Goal: Information Seeking & Learning: Understand process/instructions

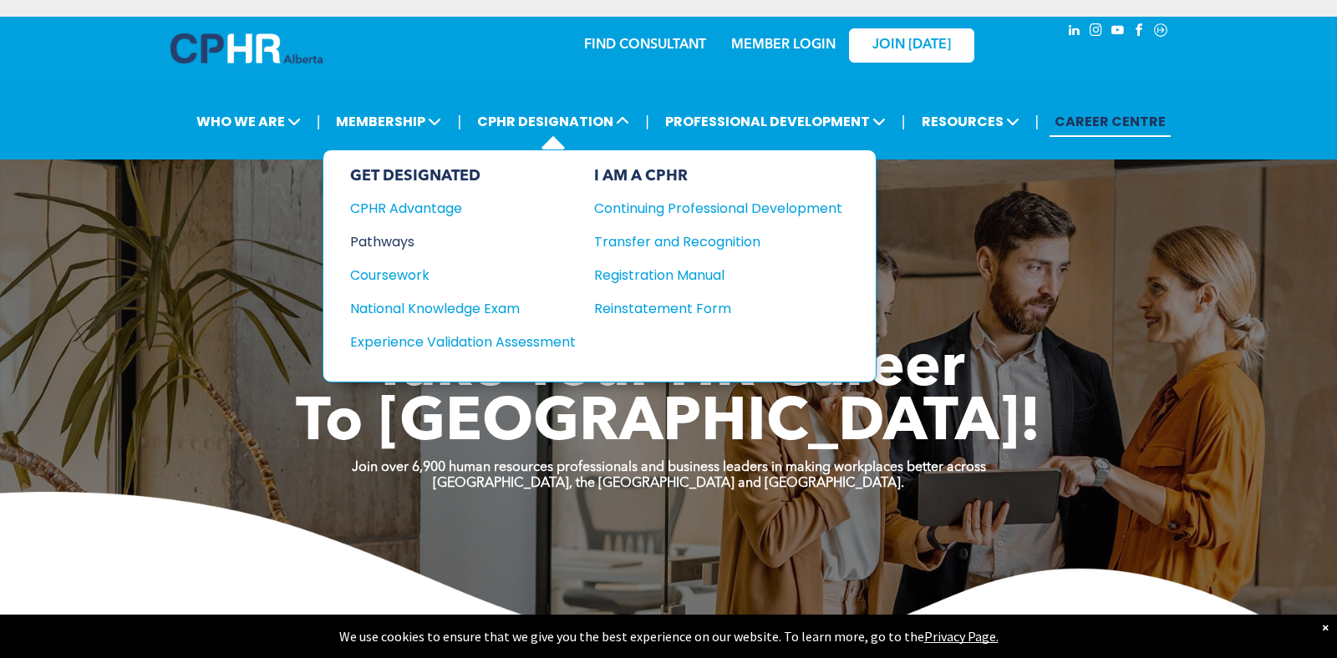
click at [403, 247] on div "Pathways" at bounding box center [451, 241] width 203 height 21
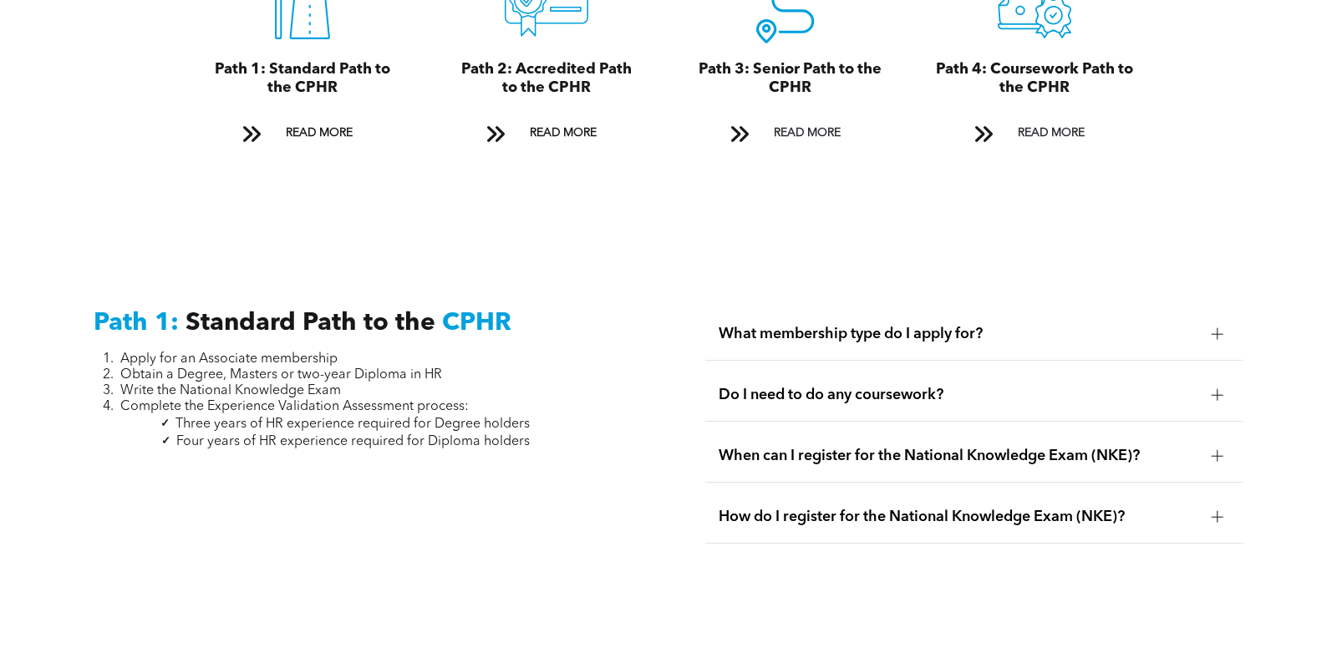
scroll to position [2301, 0]
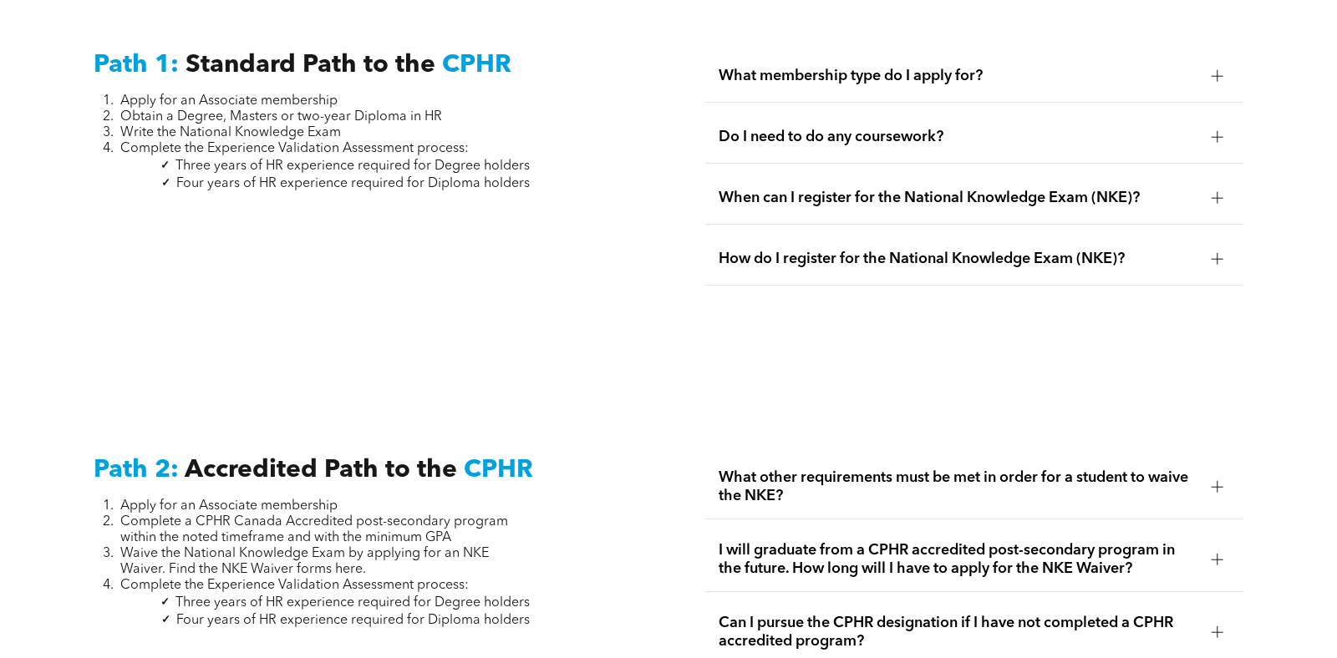
click at [822, 128] on span "Do I need to do any coursework?" at bounding box center [959, 137] width 480 height 18
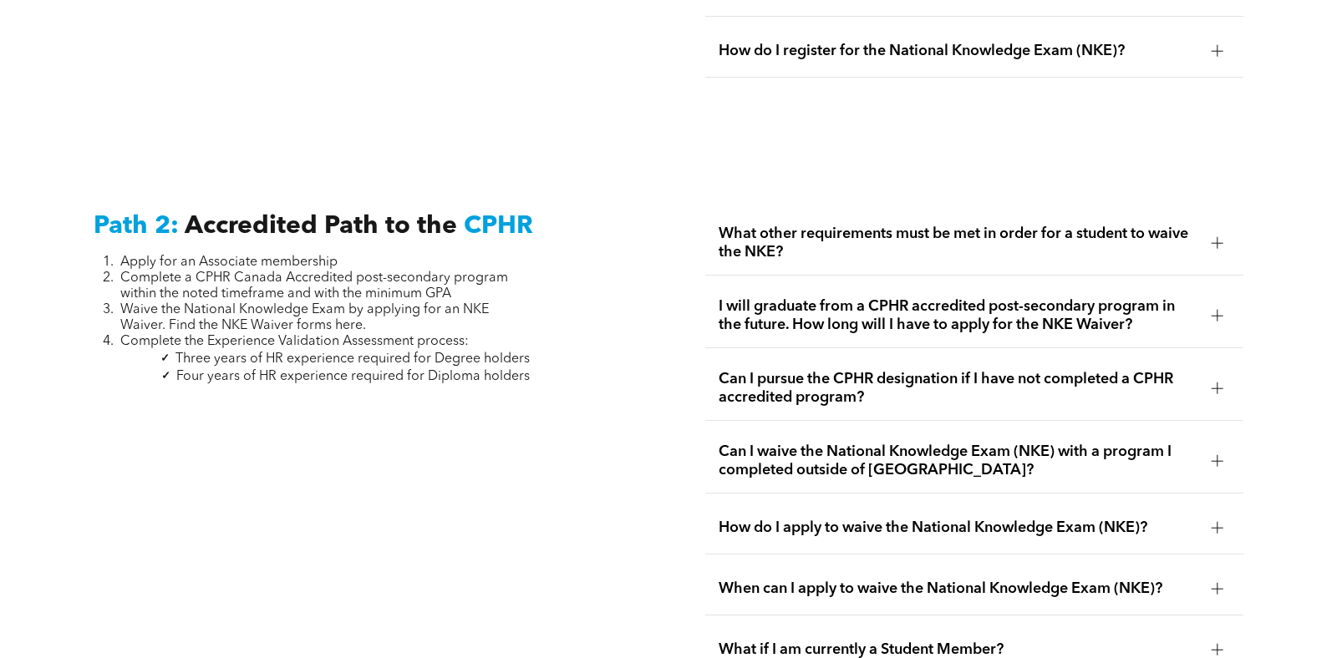
scroll to position [2596, 0]
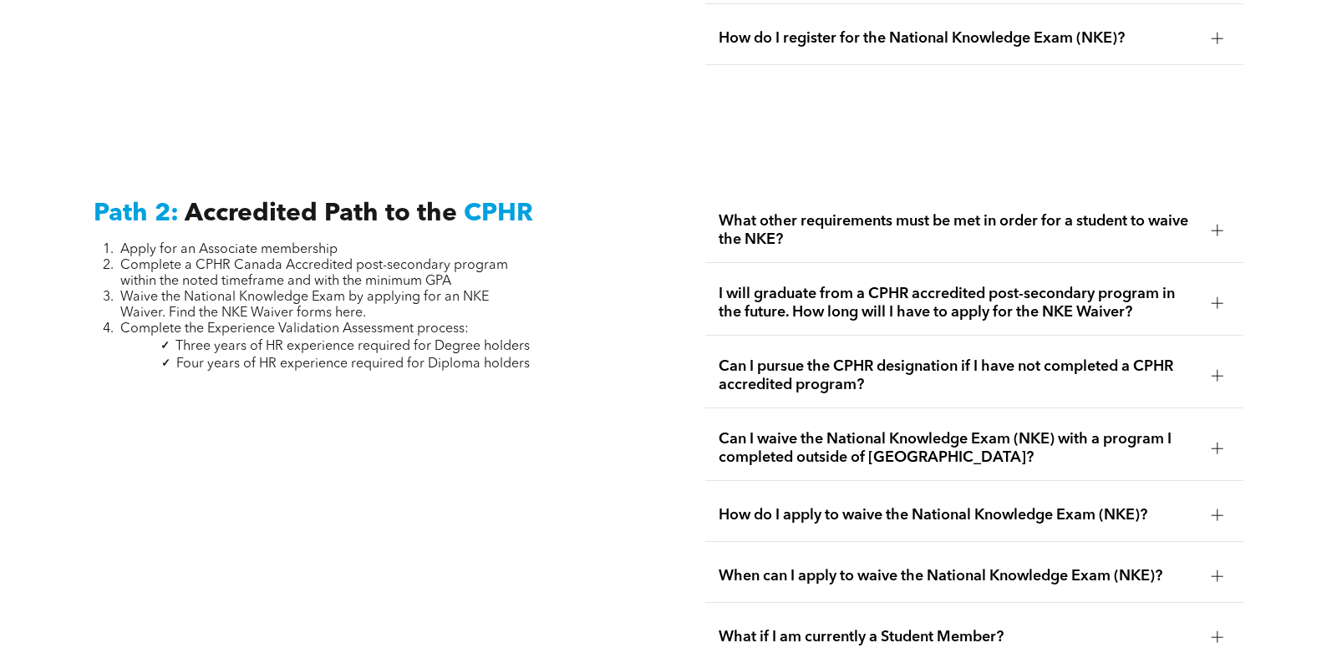
click at [909, 215] on span "What other requirements must be met in order for a student to waive the NKE?" at bounding box center [959, 230] width 480 height 37
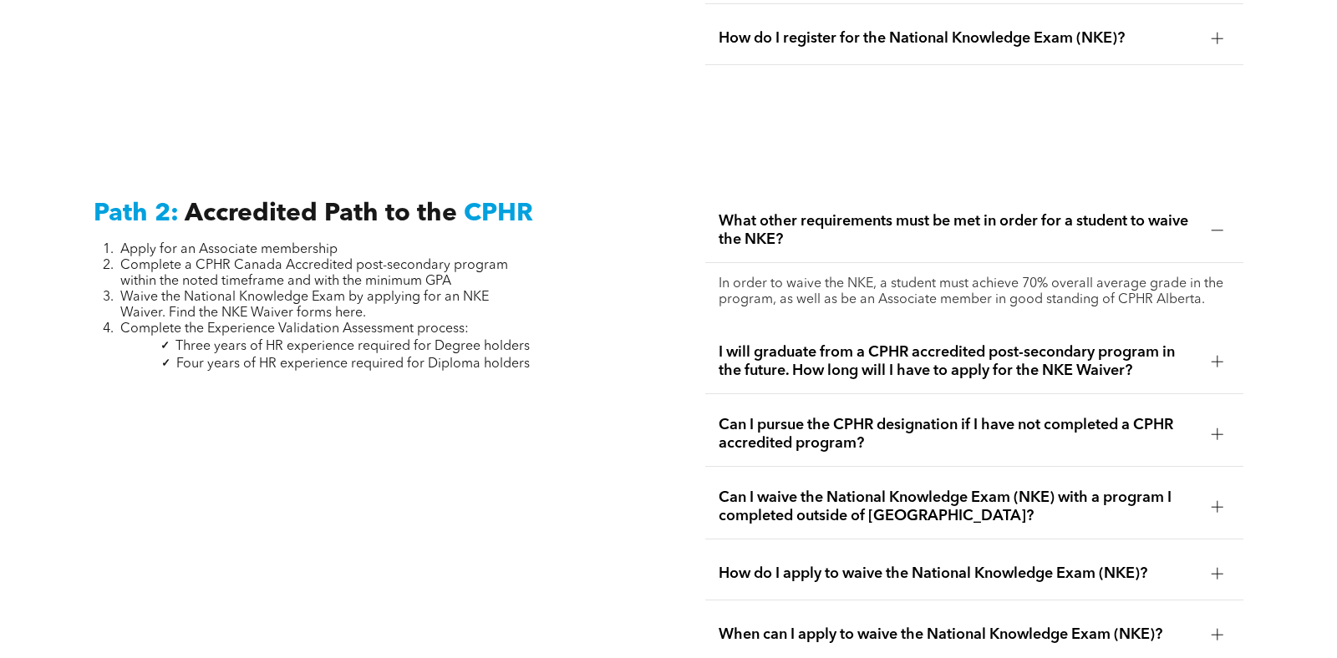
scroll to position [2628, 0]
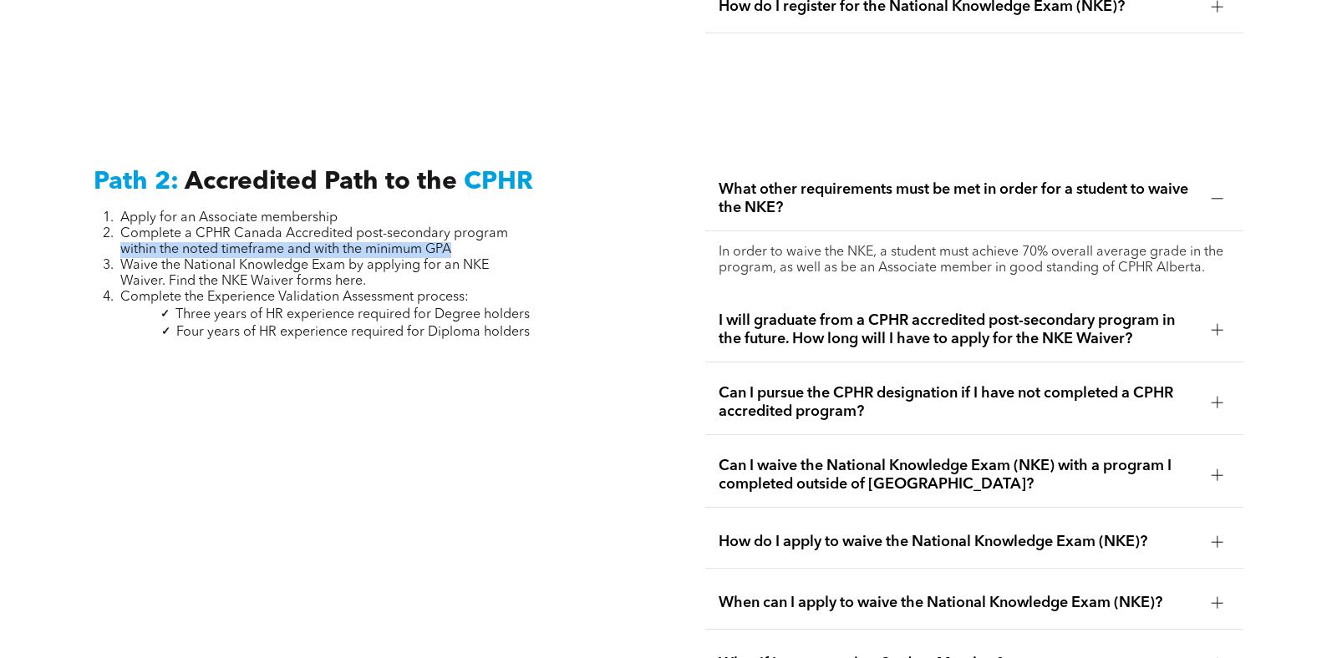
drag, startPoint x: 119, startPoint y: 236, endPoint x: 477, endPoint y: 236, distance: 357.7
click at [477, 236] on li "Complete a CPHR Canada Accredited post-secondary program within the noted timef…" at bounding box center [324, 242] width 409 height 32
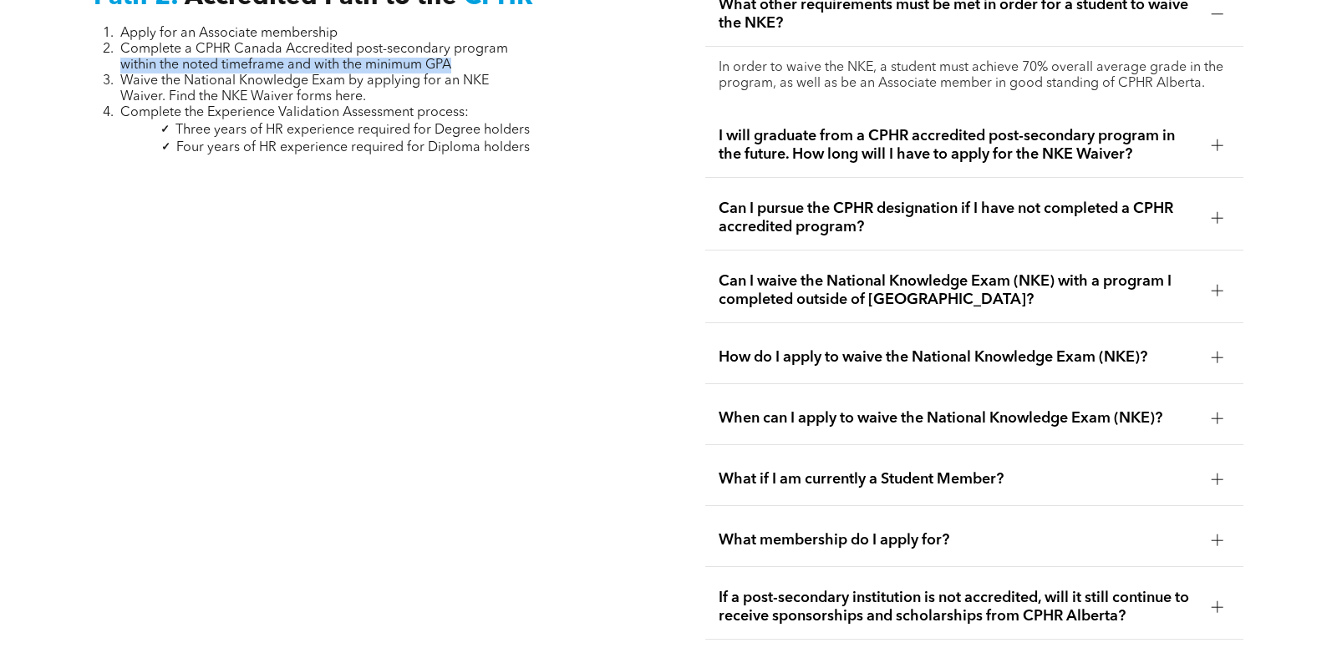
scroll to position [2814, 0]
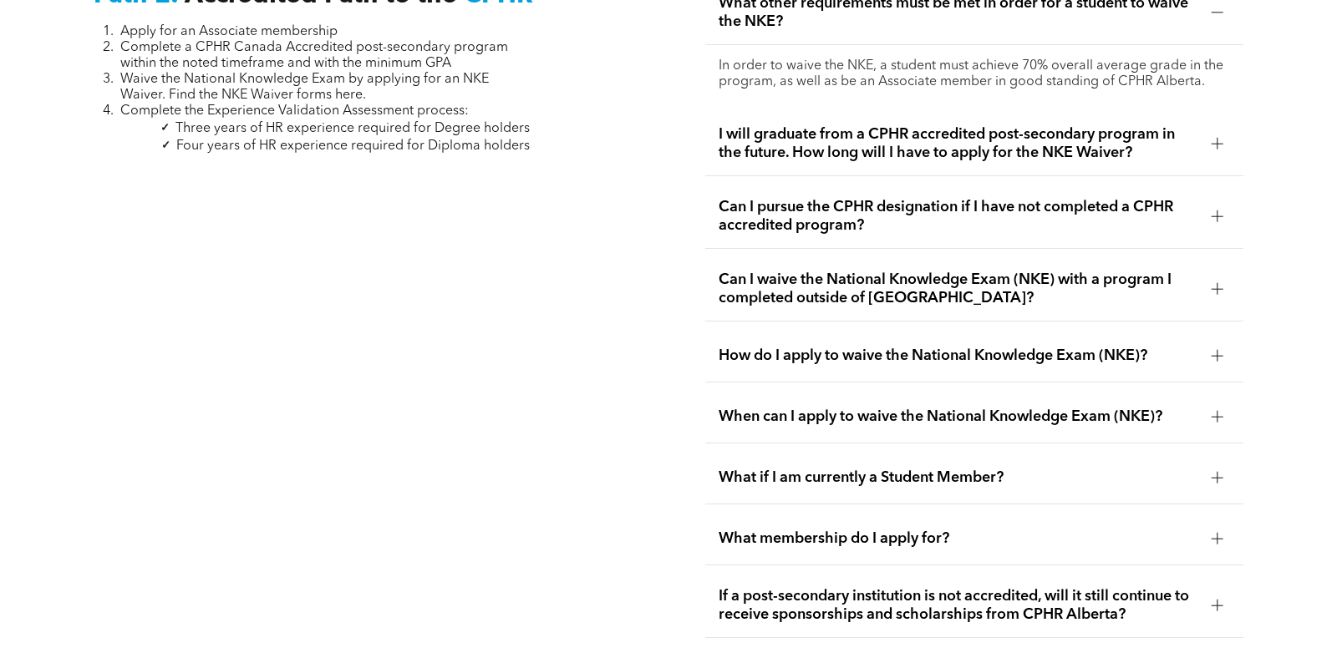
click at [845, 206] on span "Can I pursue the CPHR designation if I have not completed a CPHR accredited pro…" at bounding box center [959, 216] width 480 height 37
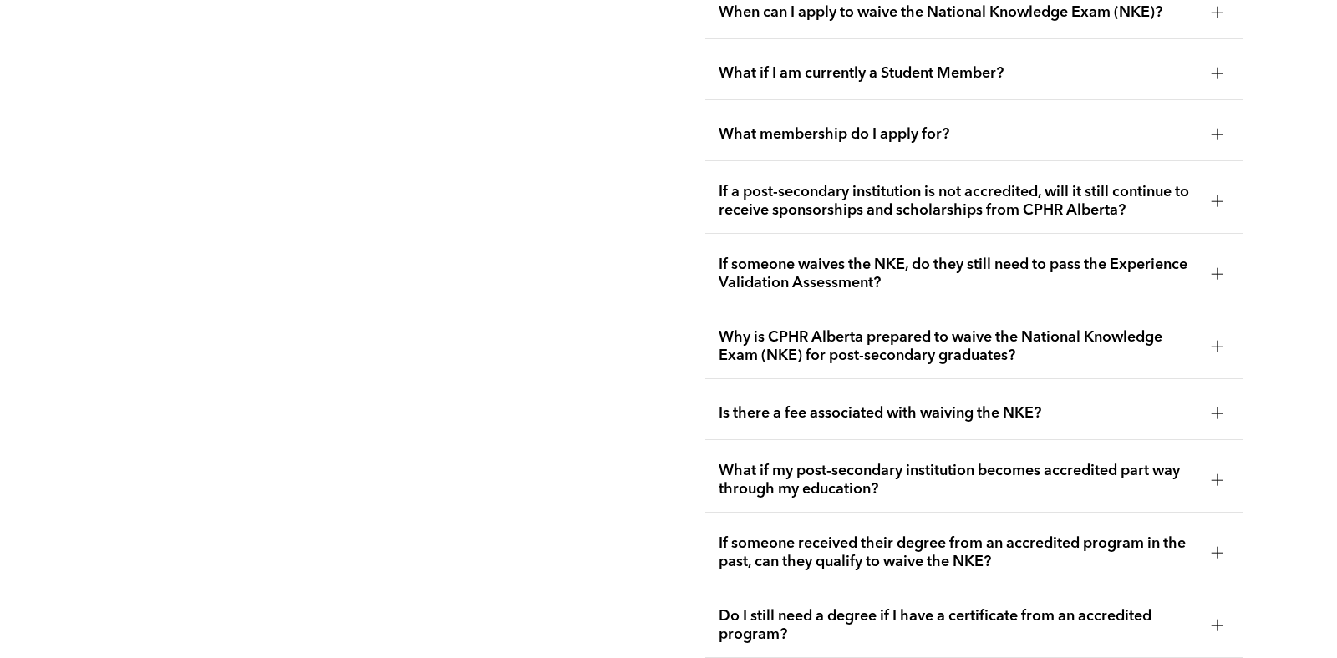
scroll to position [3301, 0]
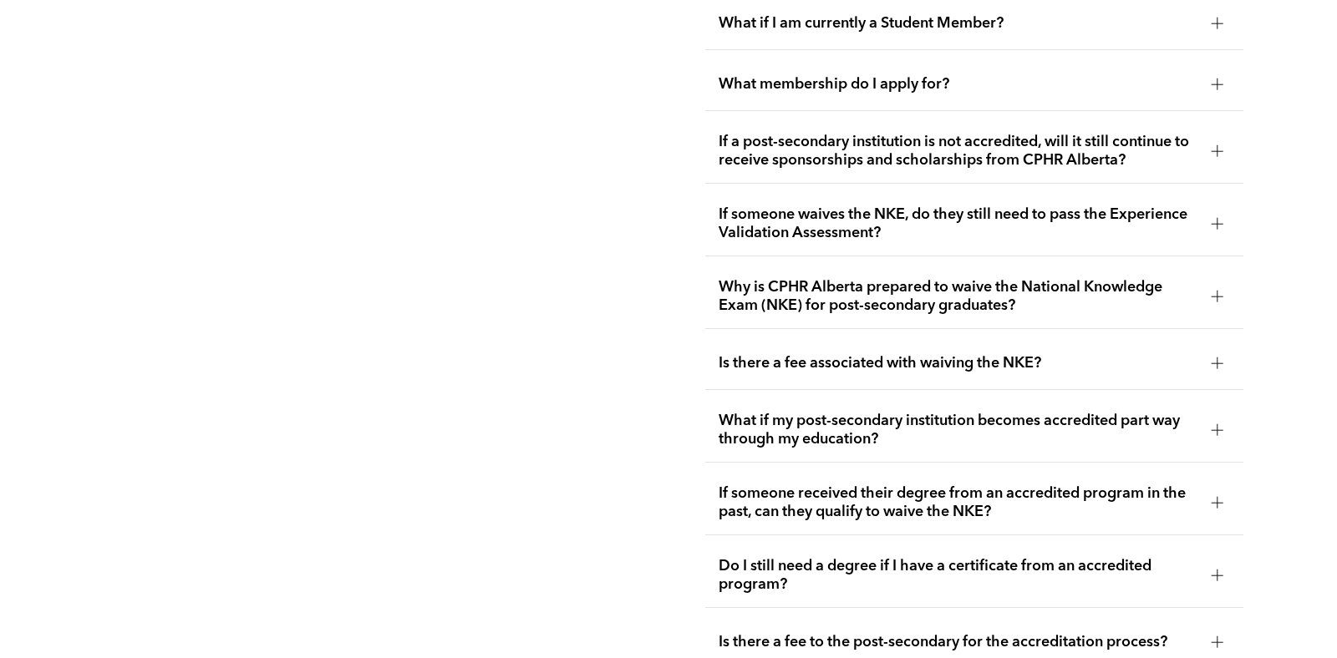
click at [893, 147] on span "If a post-secondary institution is not accredited, will it still continue to re…" at bounding box center [959, 151] width 480 height 37
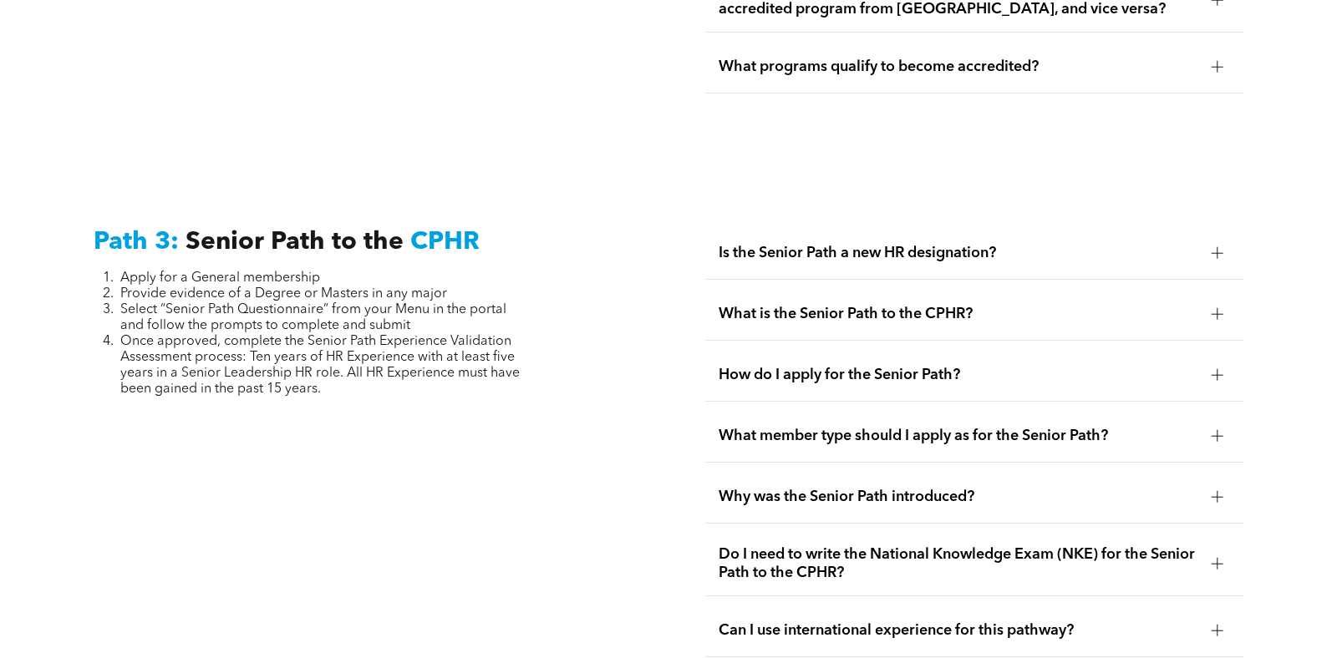
scroll to position [4136, 0]
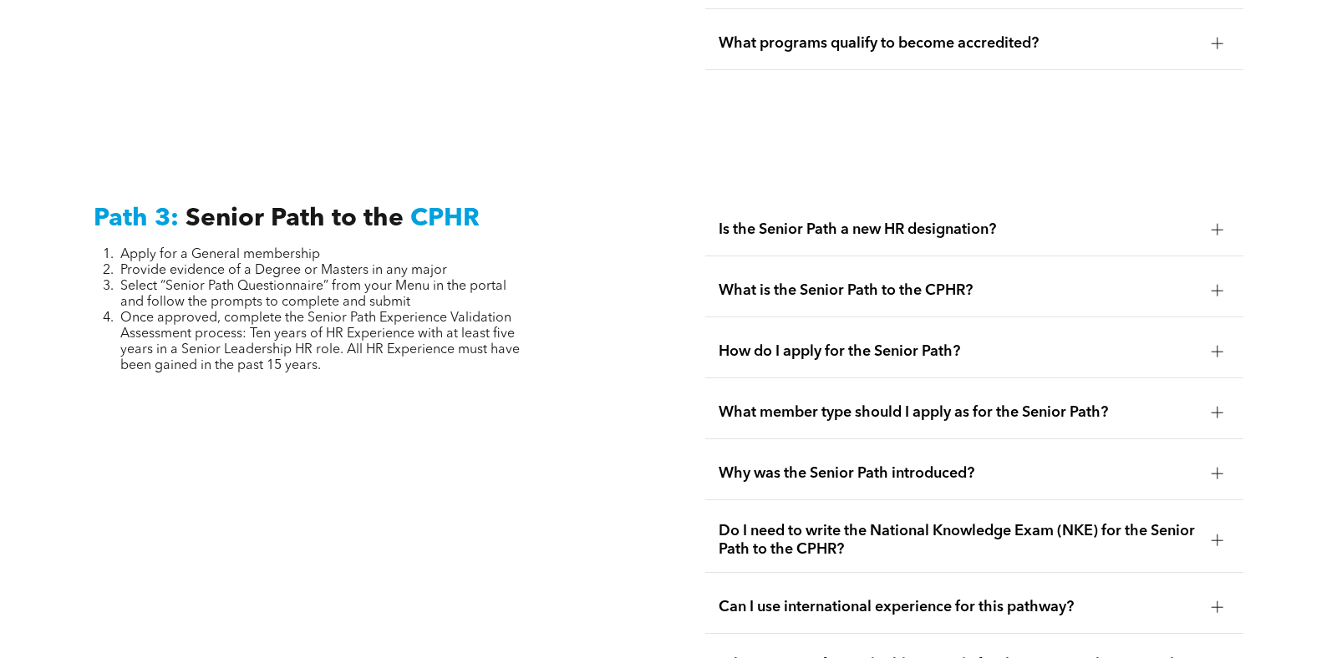
click at [794, 221] on span "Is the Senior Path a new HR designation?" at bounding box center [959, 230] width 480 height 18
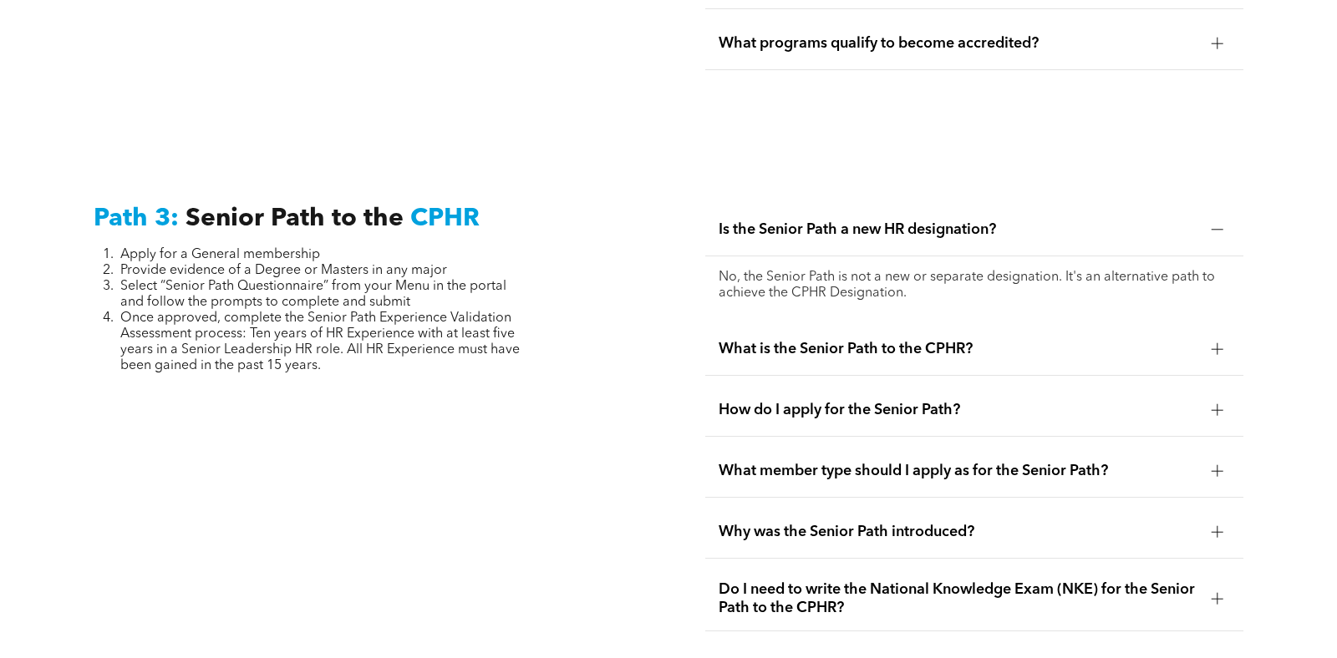
click at [894, 340] on span "What is the Senior Path to the CPHR?" at bounding box center [959, 349] width 480 height 18
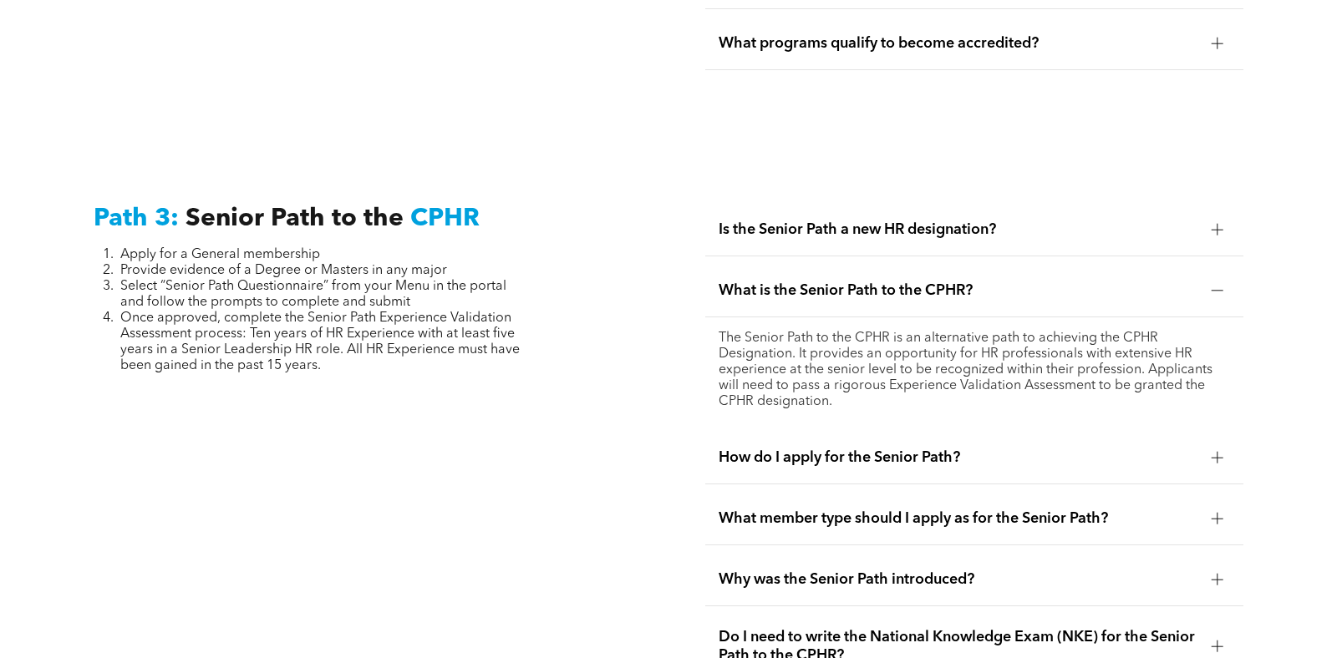
click at [831, 449] on span "How do I apply for the Senior Path?" at bounding box center [959, 458] width 480 height 18
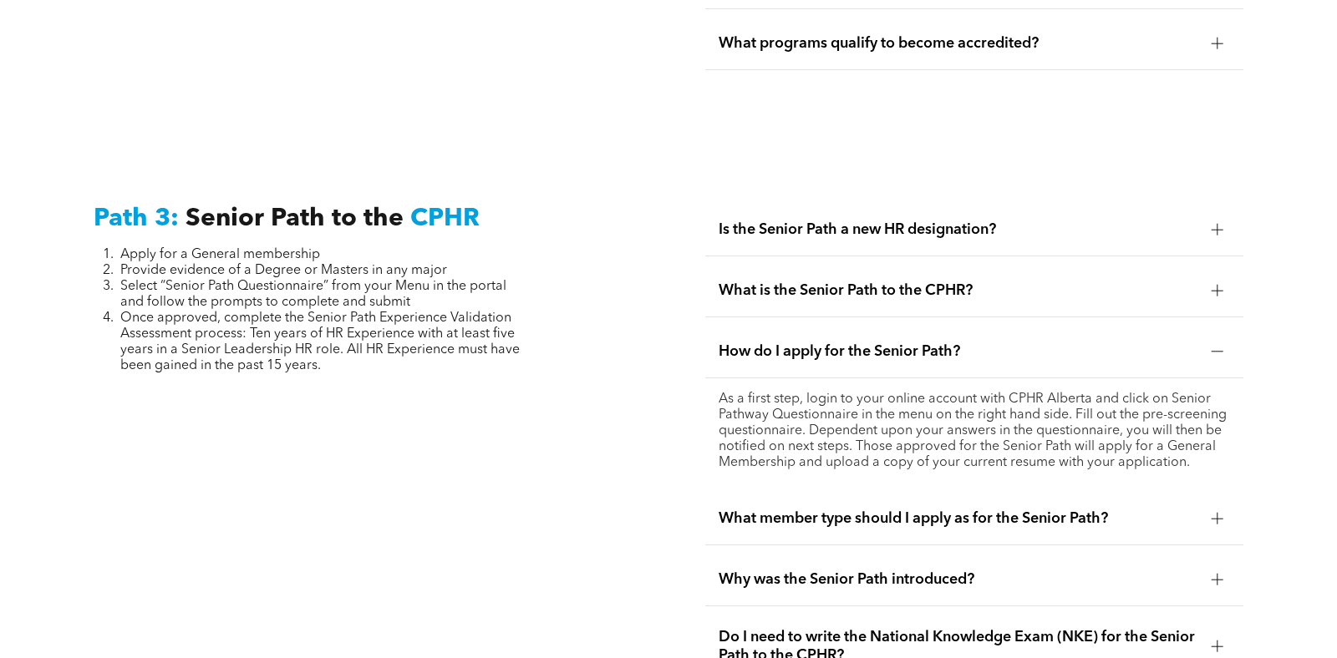
click at [854, 526] on span "What member type should I apply as for the Senior Path?" at bounding box center [959, 519] width 480 height 18
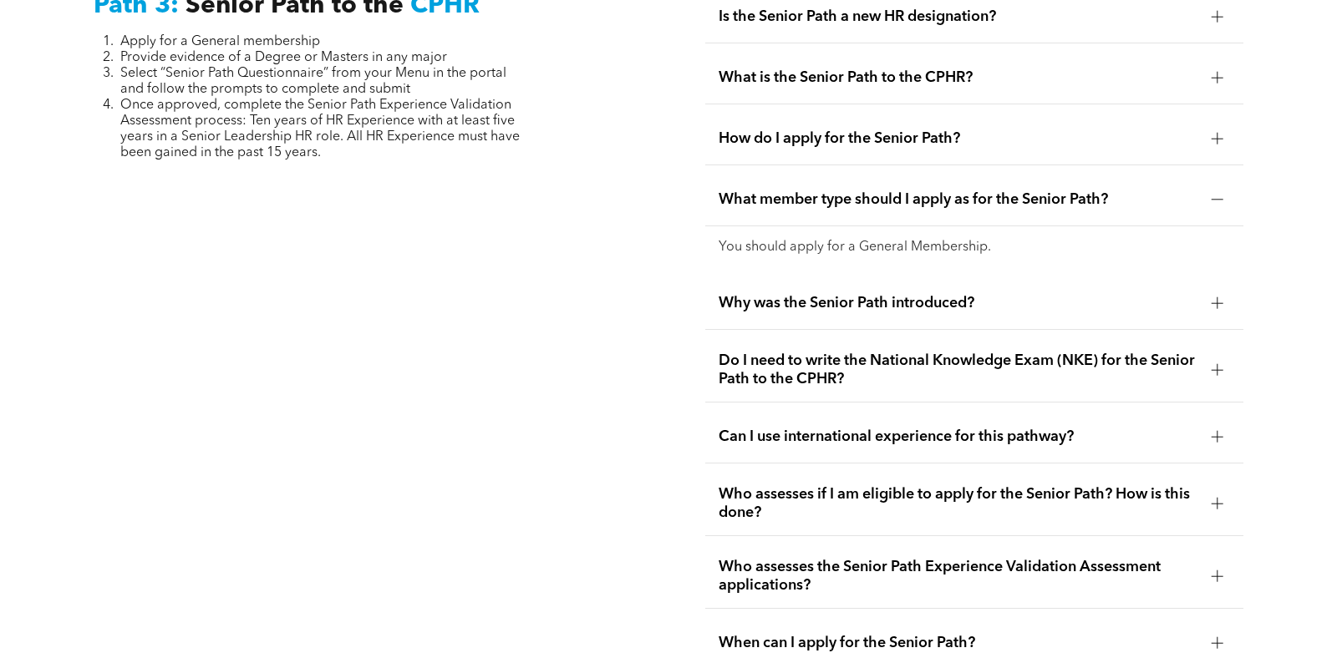
scroll to position [4373, 0]
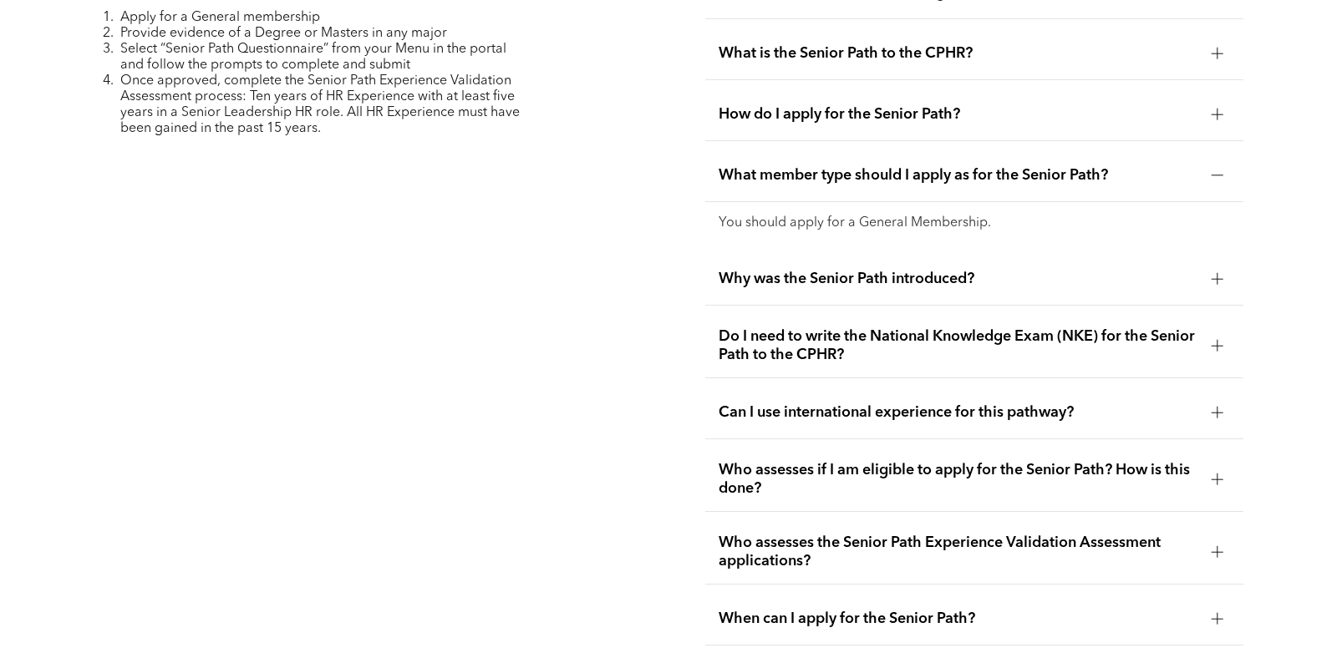
click at [814, 270] on span "Why was the Senior Path introduced?" at bounding box center [959, 279] width 480 height 18
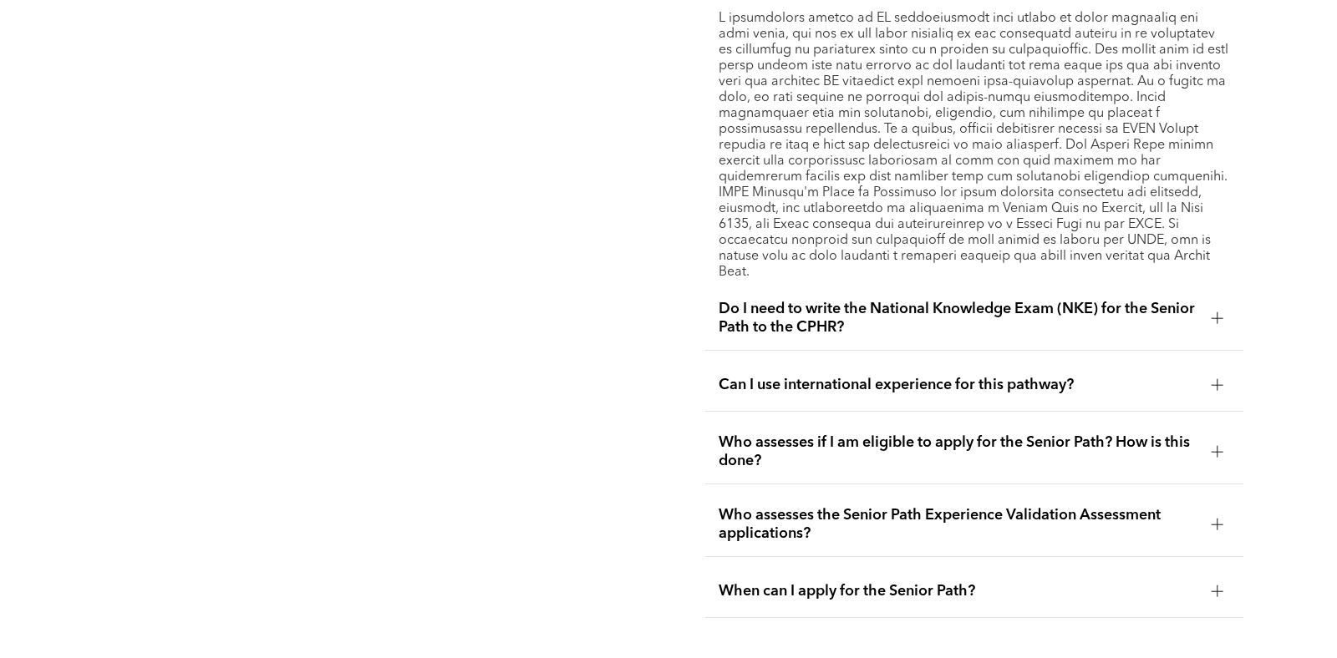
scroll to position [4695, 0]
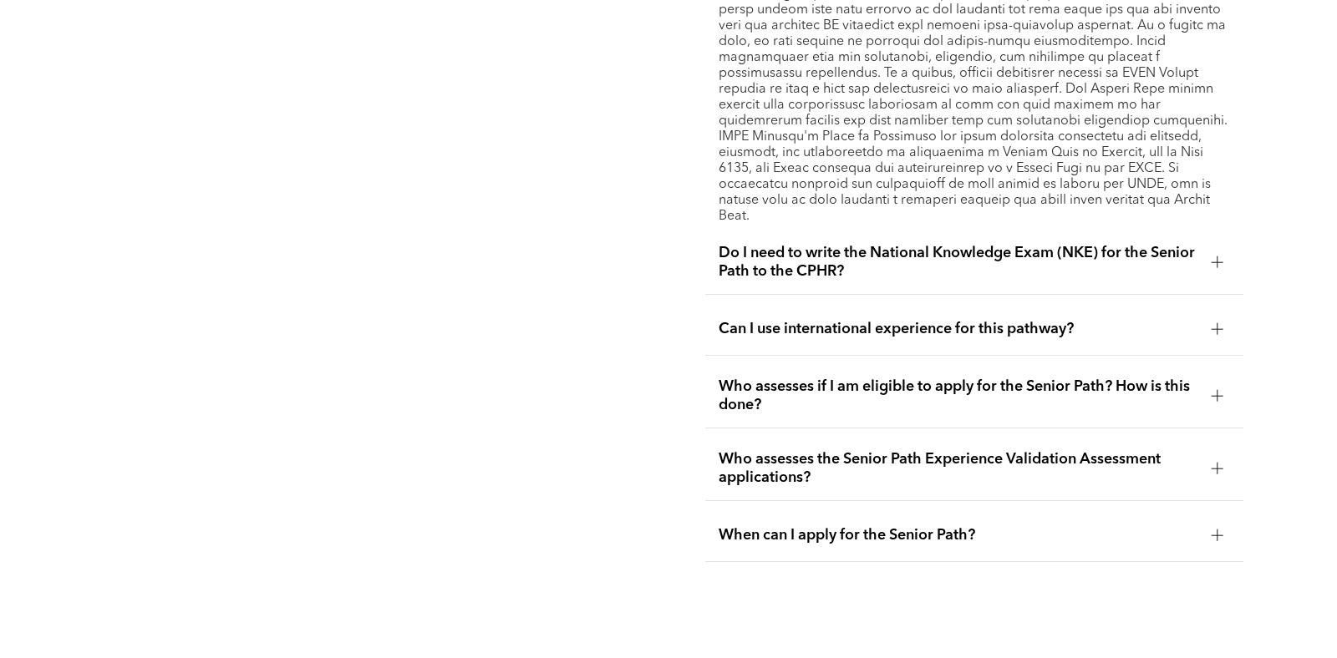
click at [921, 320] on span "Can I use international experience for this pathway?" at bounding box center [959, 329] width 480 height 18
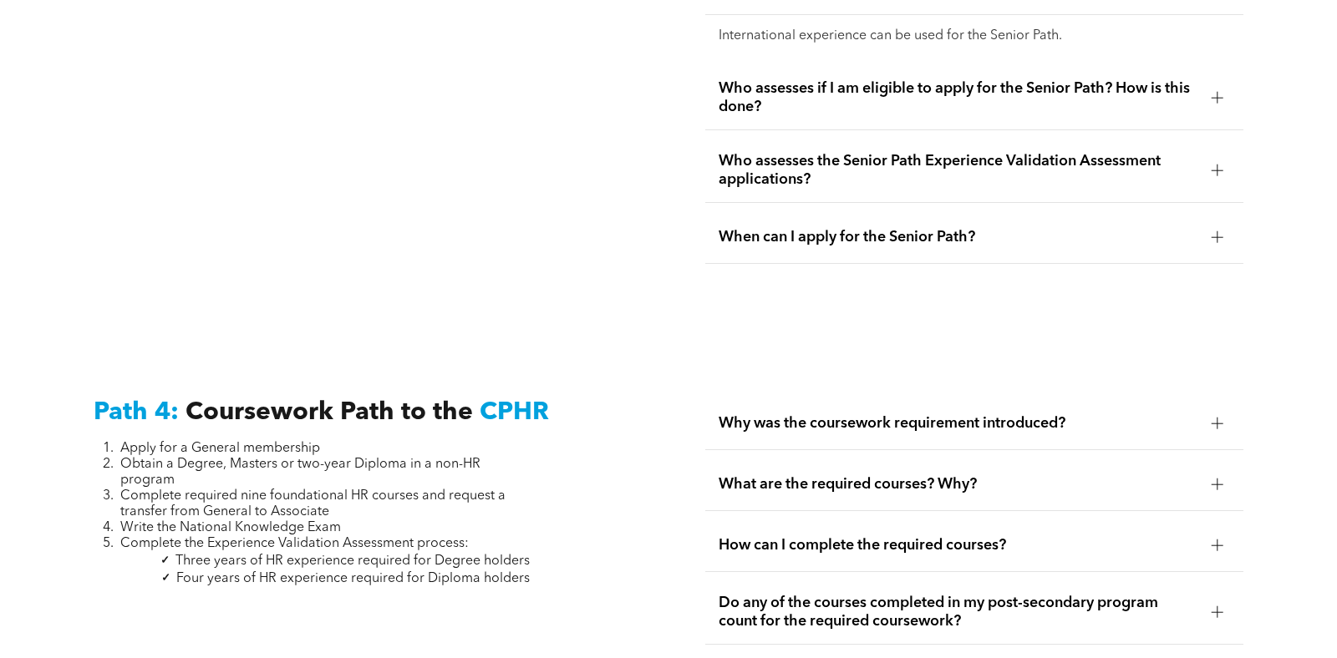
scroll to position [4890, 0]
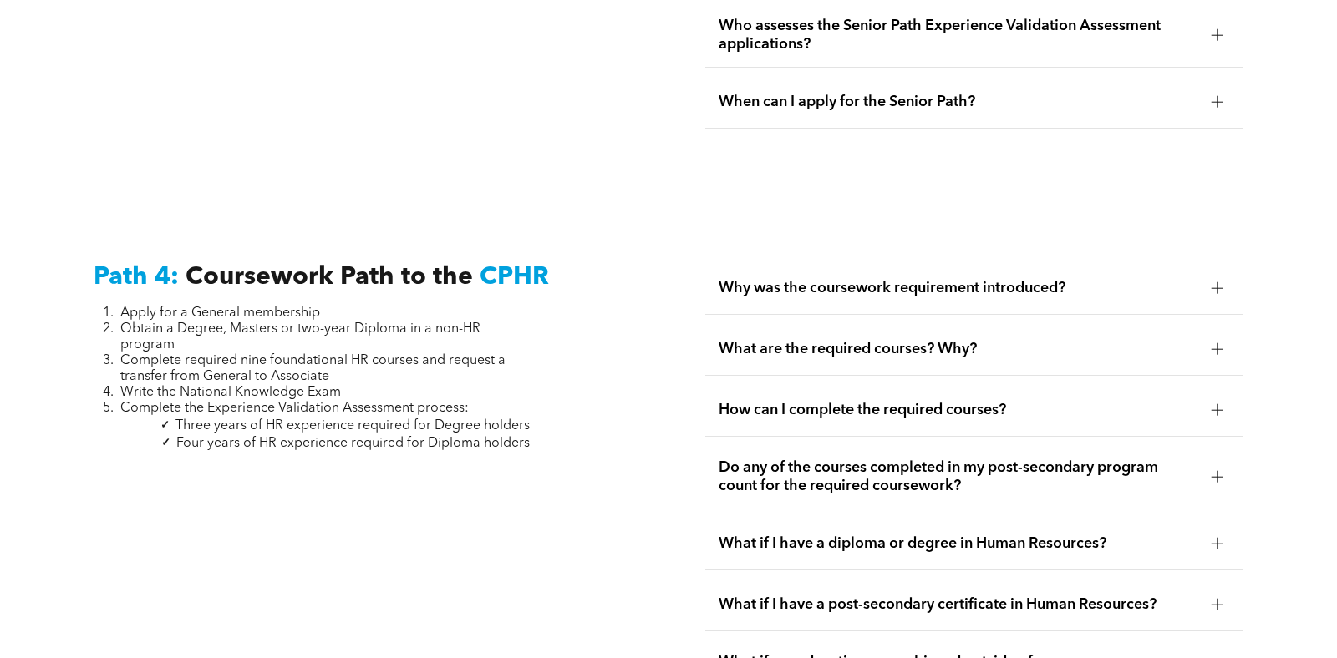
click at [857, 282] on div "Why was the coursework requirement introduced?" at bounding box center [974, 288] width 538 height 53
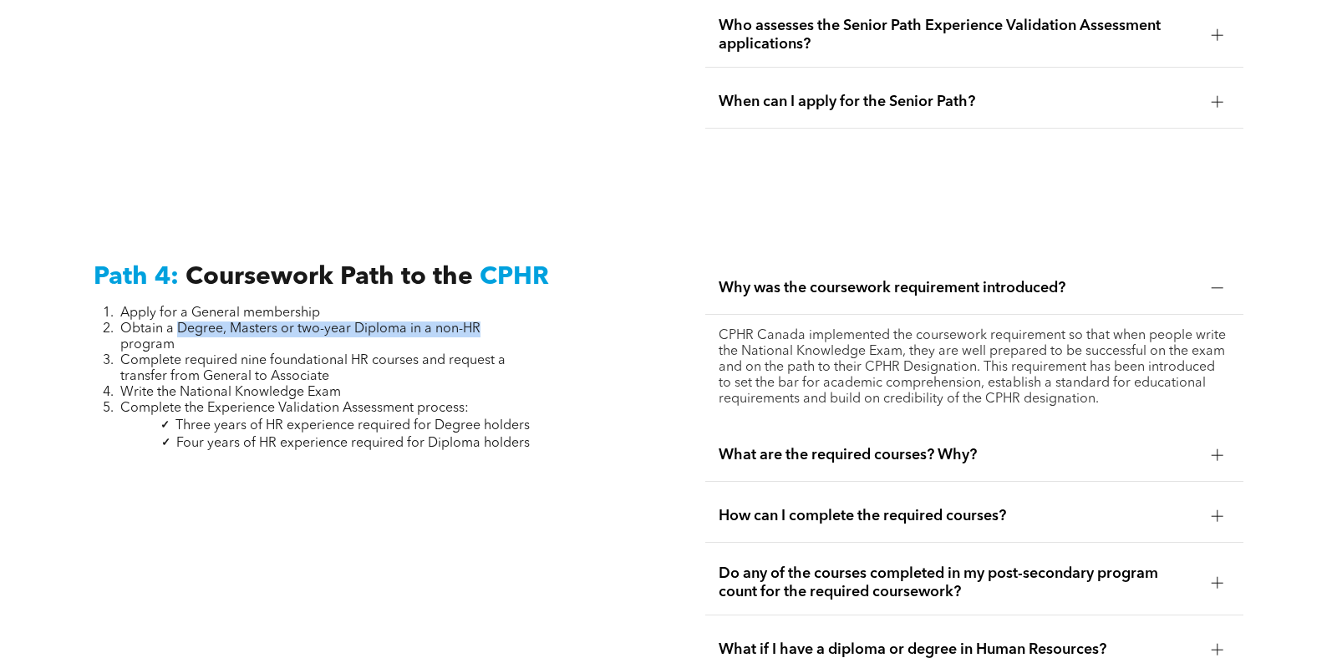
drag, startPoint x: 180, startPoint y: 310, endPoint x: 505, endPoint y: 311, distance: 324.2
click at [505, 322] on li "Obtain a Degree, Masters or two-year Diploma in a non-HR program" at bounding box center [324, 338] width 409 height 32
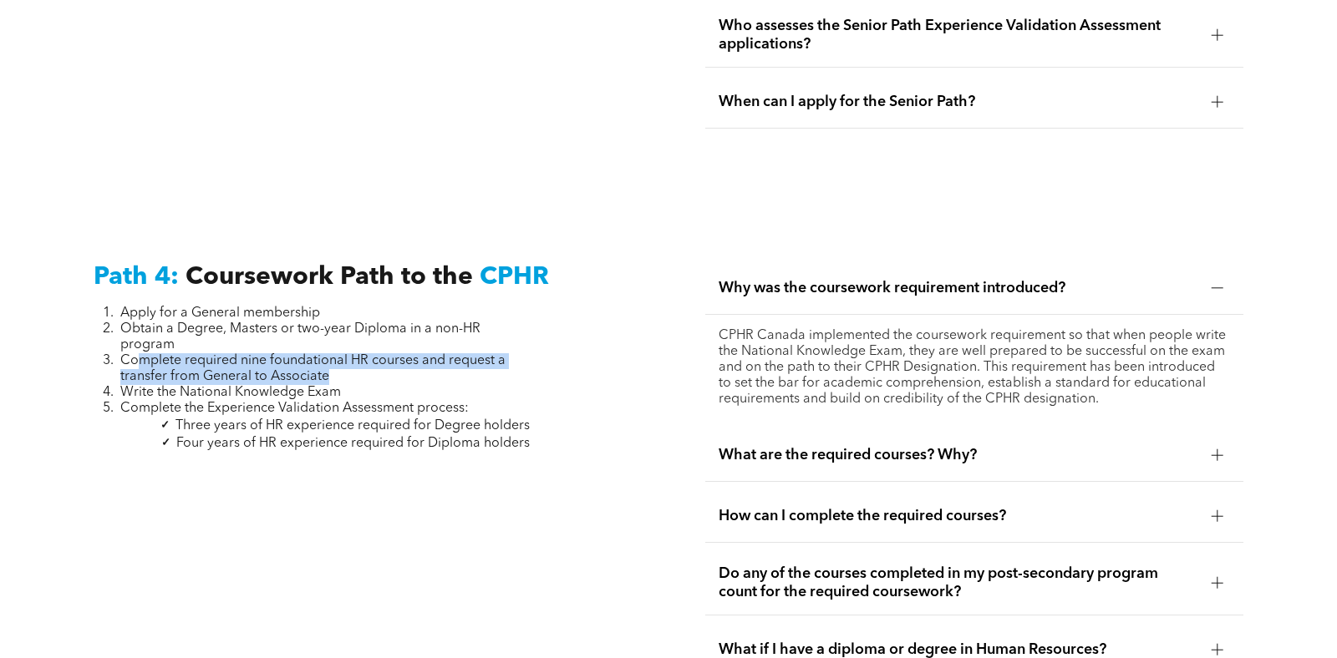
drag, startPoint x: 135, startPoint y: 345, endPoint x: 532, endPoint y: 365, distance: 398.3
click at [532, 365] on div "Path 4: Coursework Path to the CPHR Apply for a General membership Obtain a Deg…" at bounding box center [362, 567] width 565 height 636
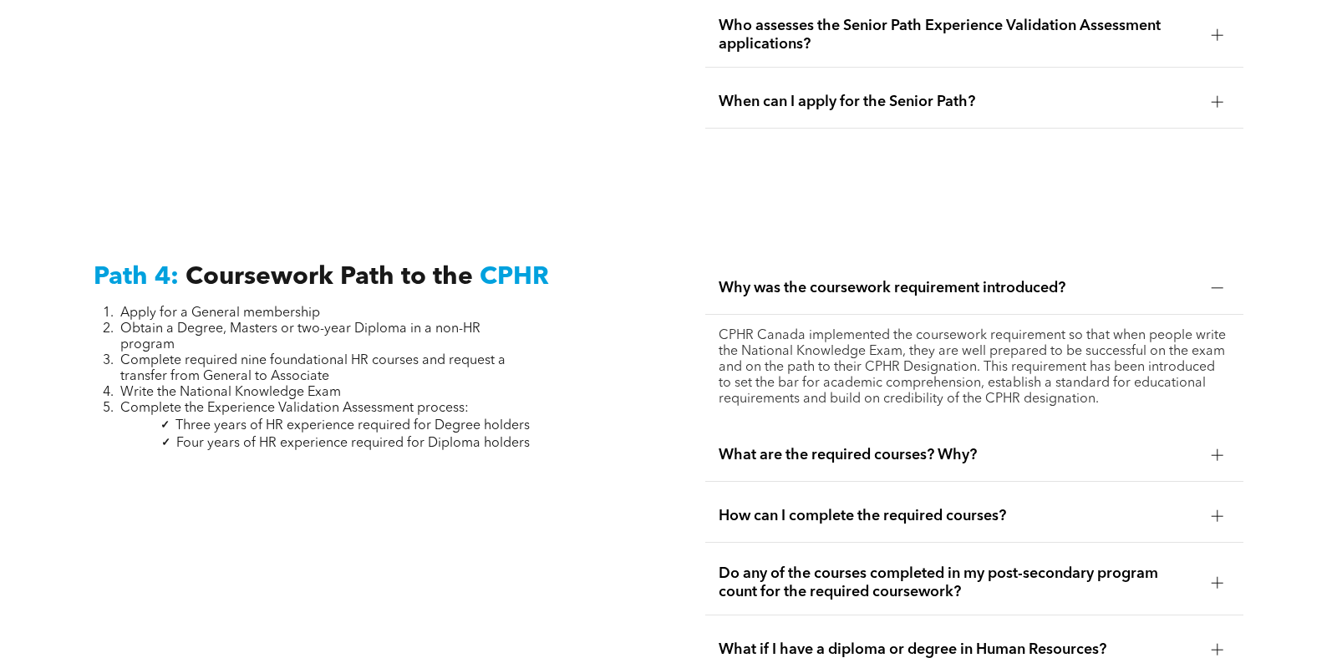
click at [525, 419] on span "Three years of HR experience required for Degree holders" at bounding box center [352, 425] width 354 height 13
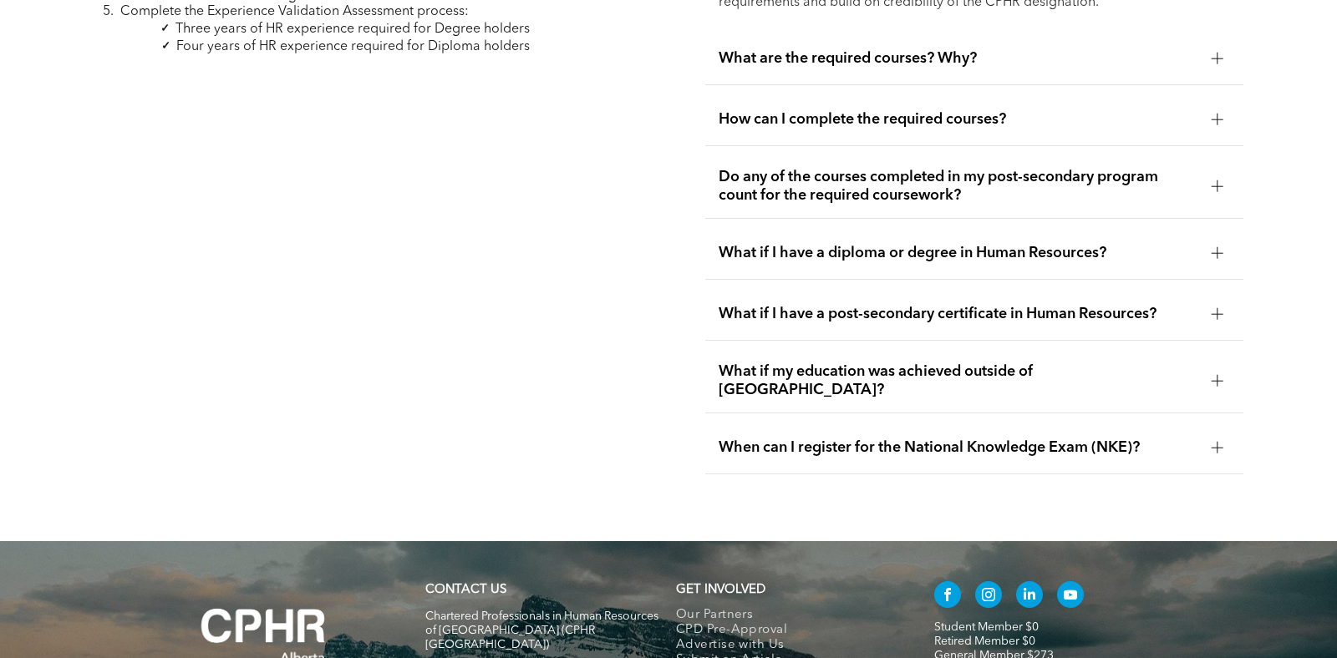
scroll to position [5306, 0]
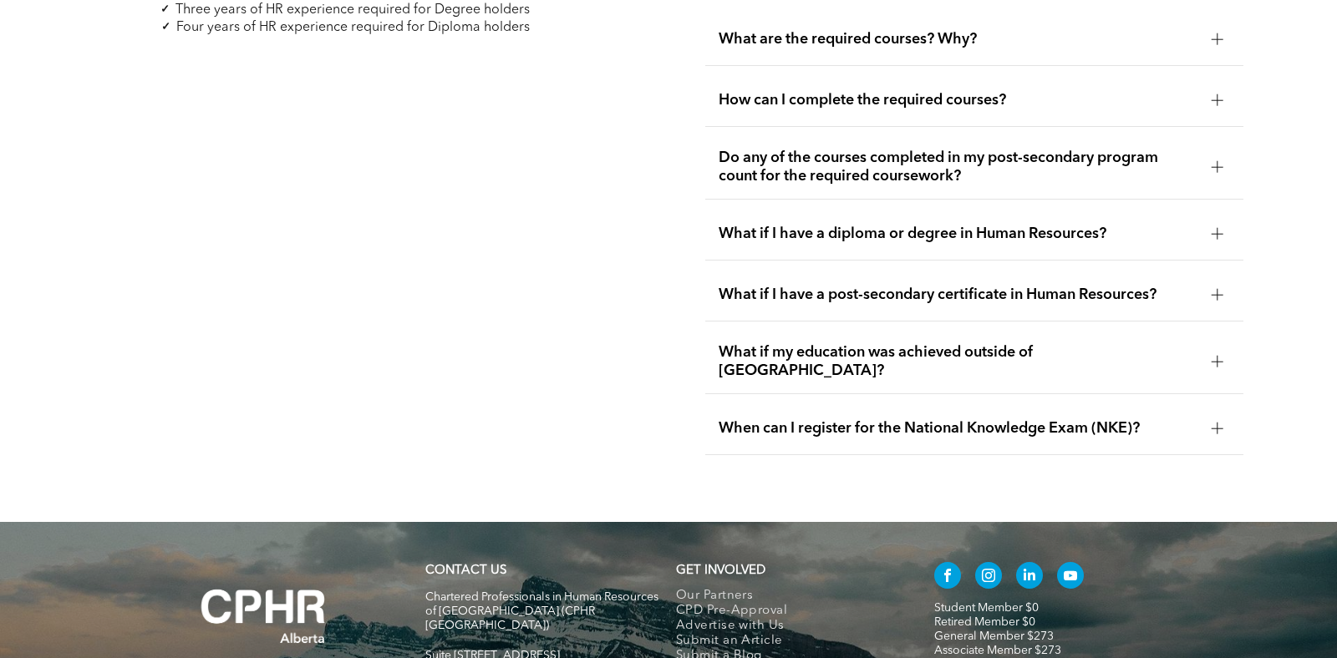
click at [903, 287] on span "What if I have a post-secondary certificate in Human Resources?" at bounding box center [959, 295] width 480 height 18
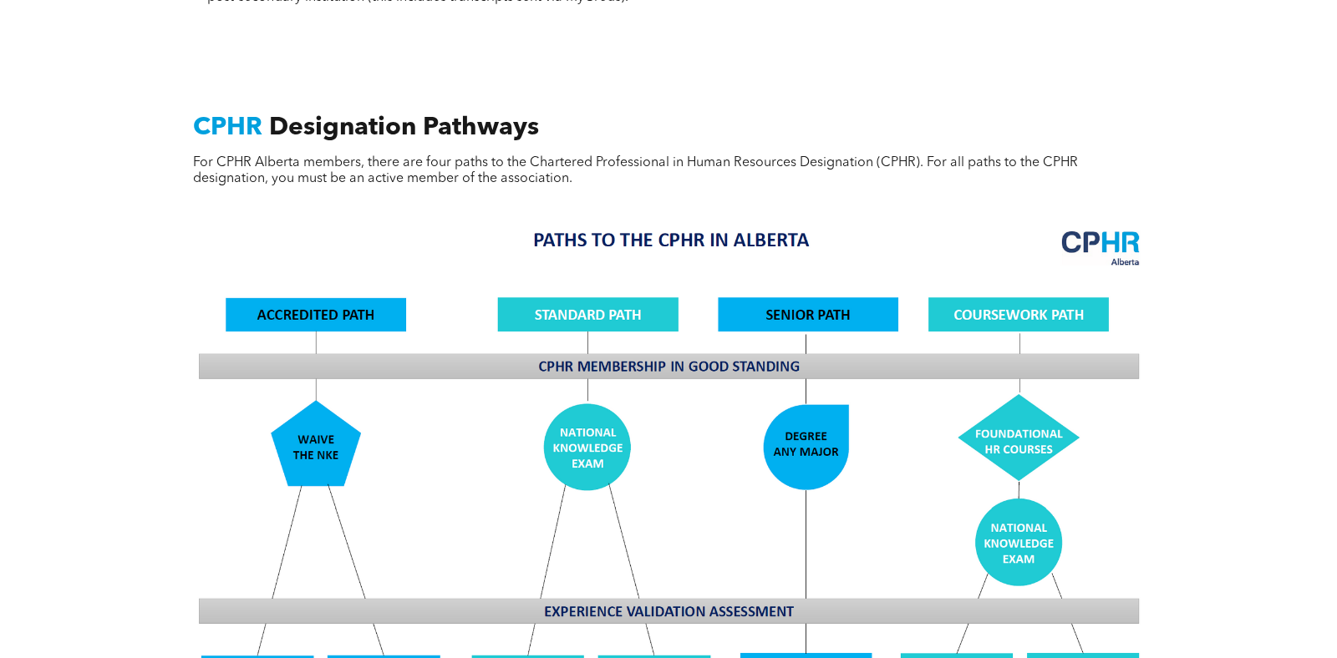
scroll to position [1351, 0]
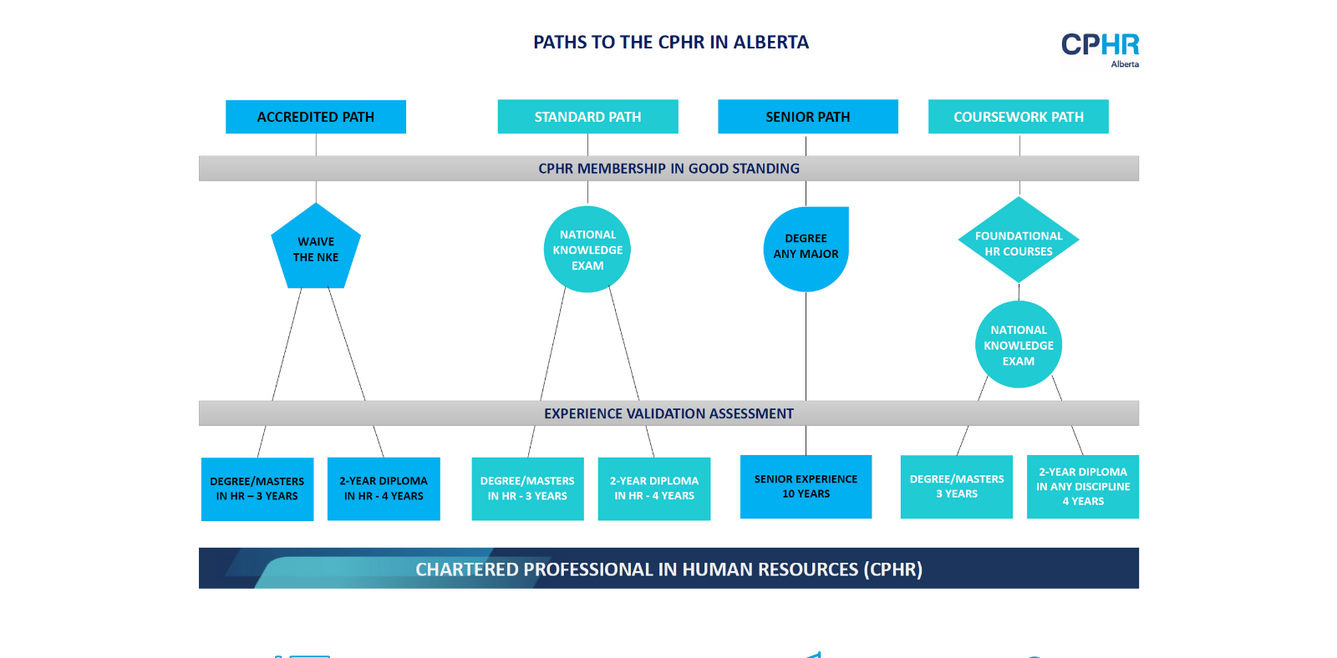
click at [1021, 236] on img at bounding box center [669, 309] width 968 height 582
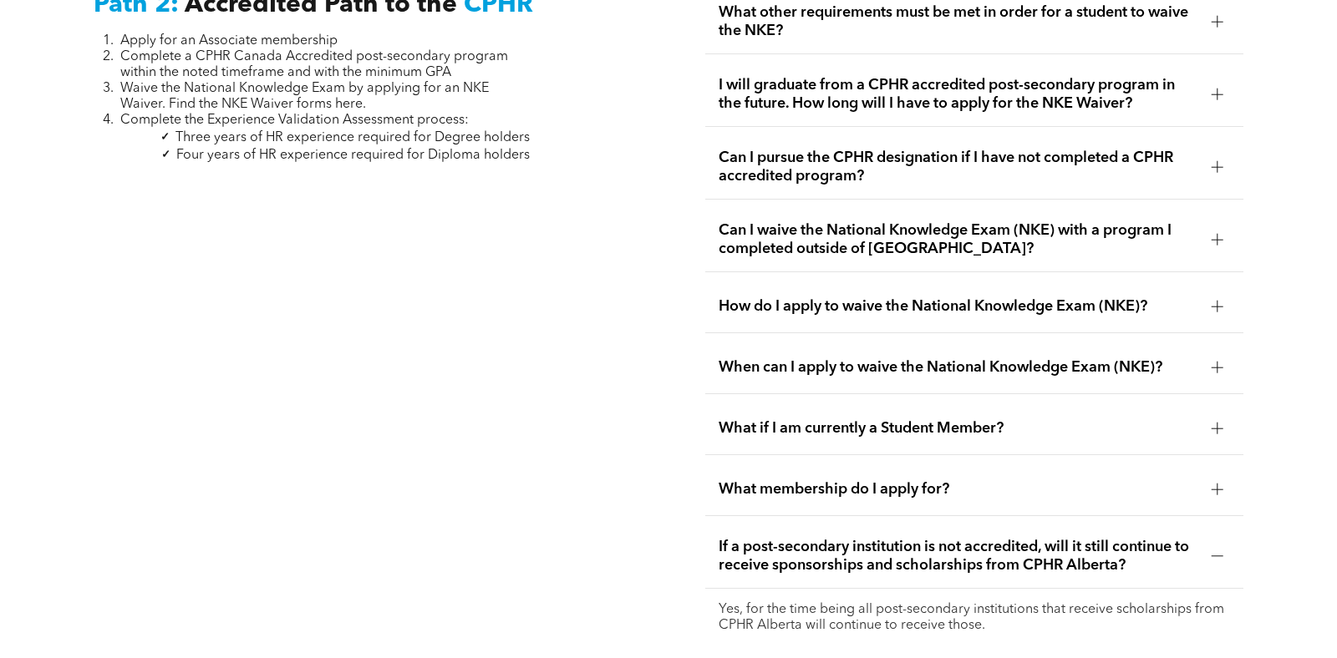
scroll to position [2667, 0]
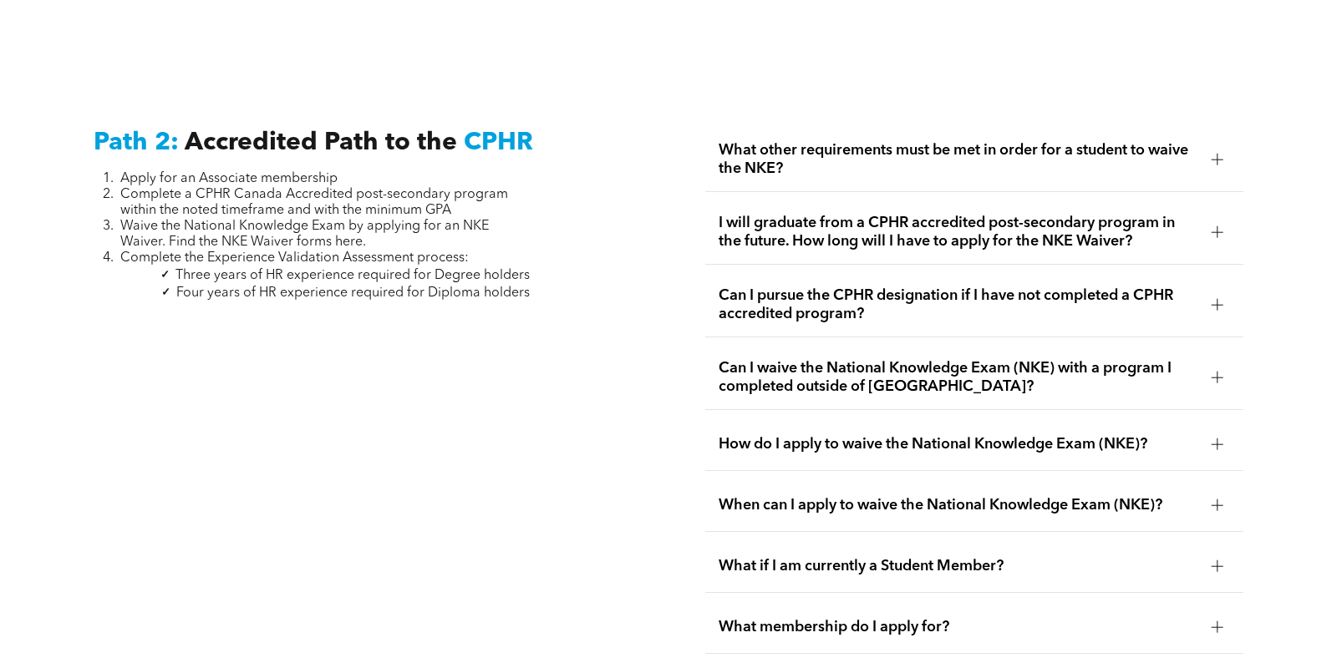
click at [841, 154] on span "What other requirements must be met in order for a student to waive the NKE?" at bounding box center [959, 159] width 480 height 37
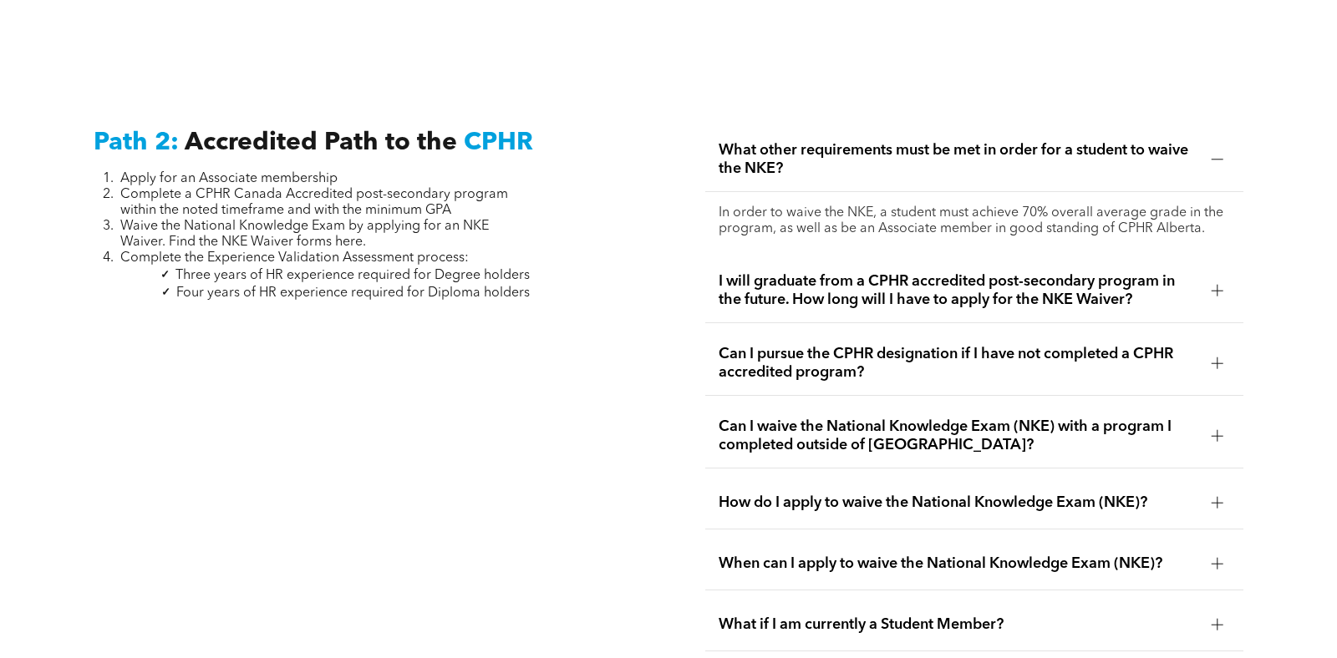
click at [877, 272] on span "I will graduate from a CPHR accredited post-secondary program in the future. Ho…" at bounding box center [959, 290] width 480 height 37
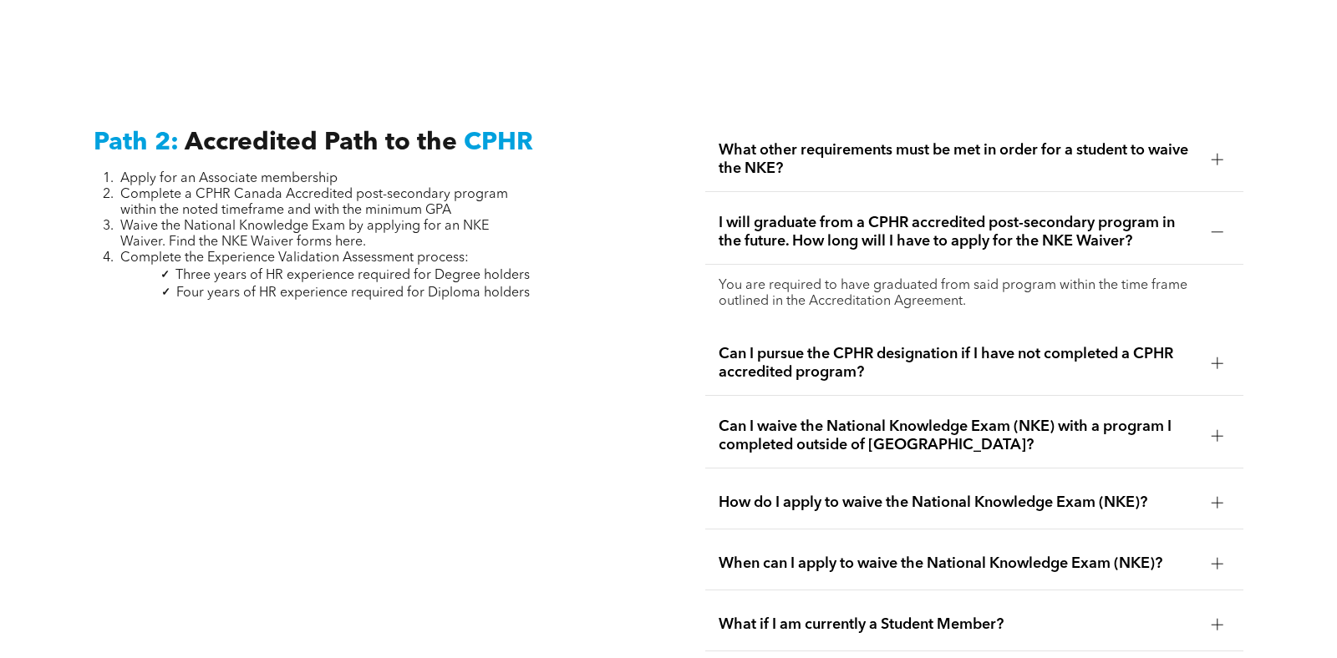
click at [762, 278] on p "You are required to have graduated from said program within the time frame outl…" at bounding box center [974, 294] width 511 height 32
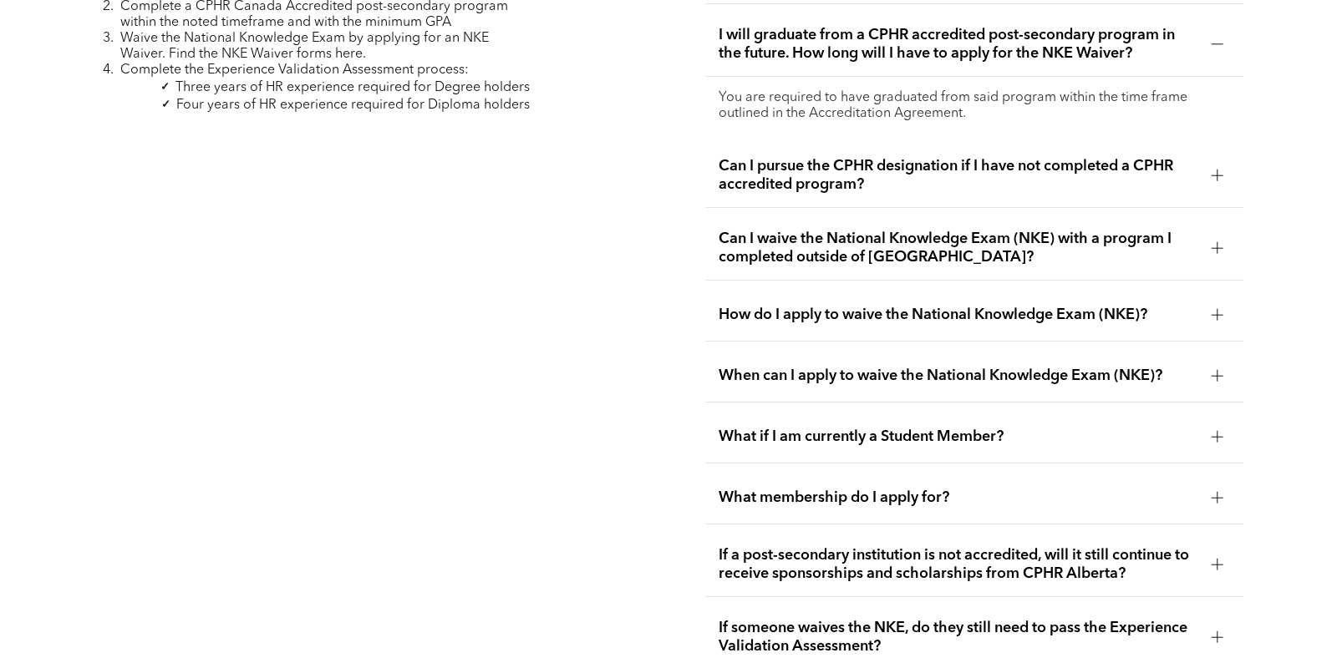
scroll to position [2866, 0]
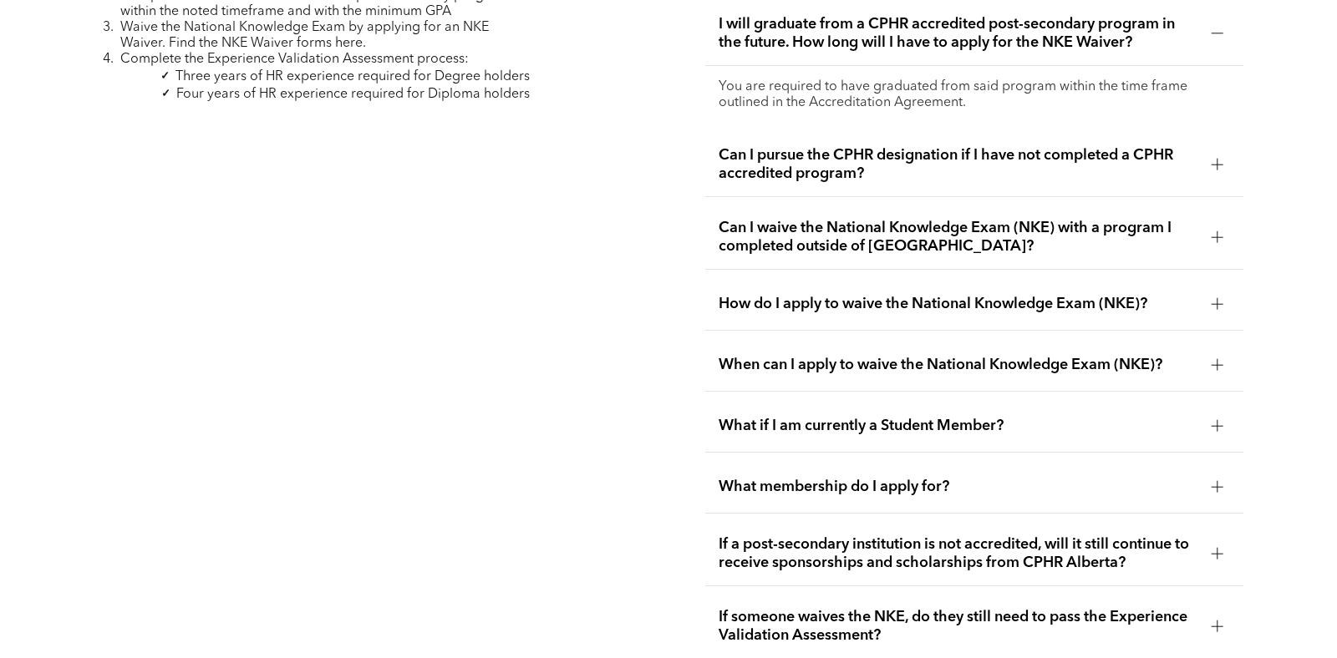
click at [1029, 417] on span "What if I am currently a Student Member?" at bounding box center [959, 426] width 480 height 18
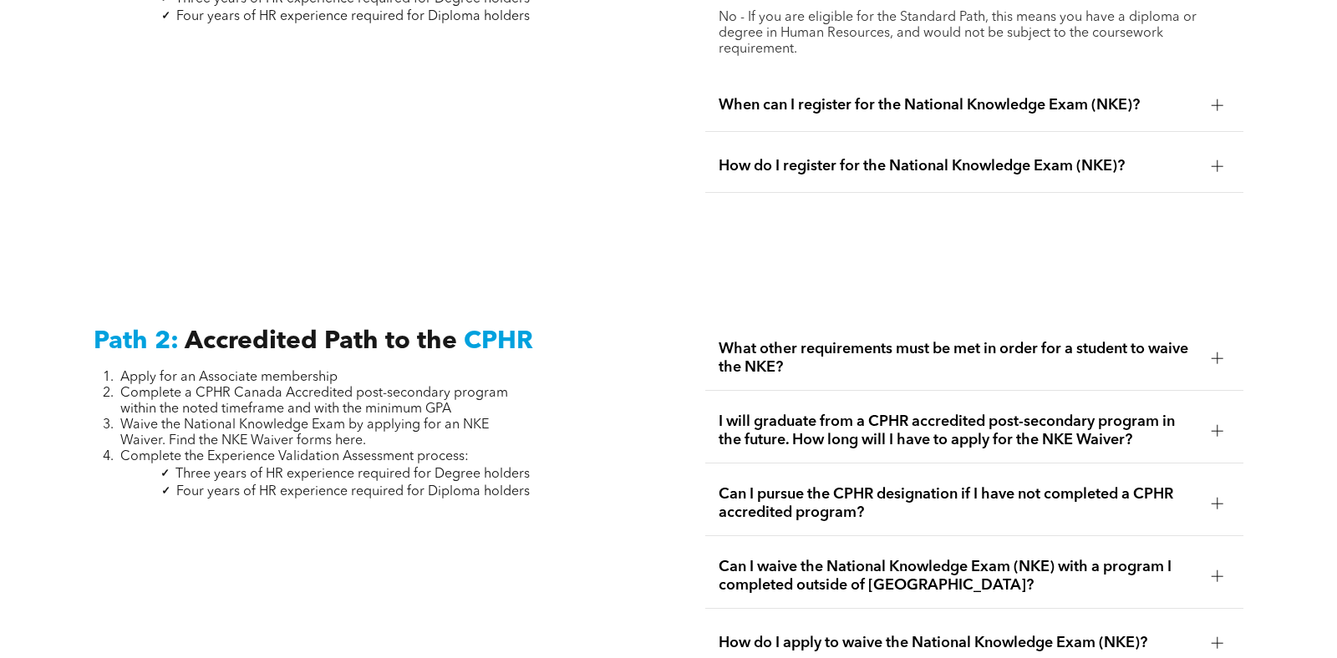
scroll to position [2312, 0]
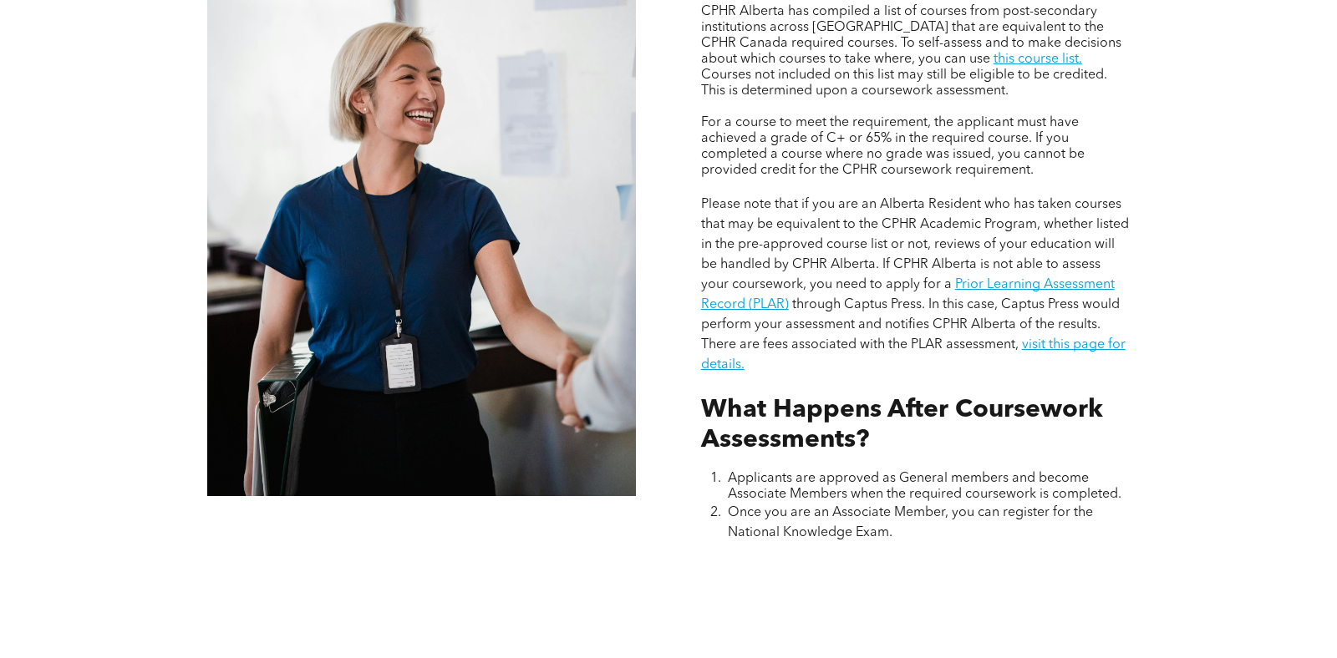
scroll to position [1297, 0]
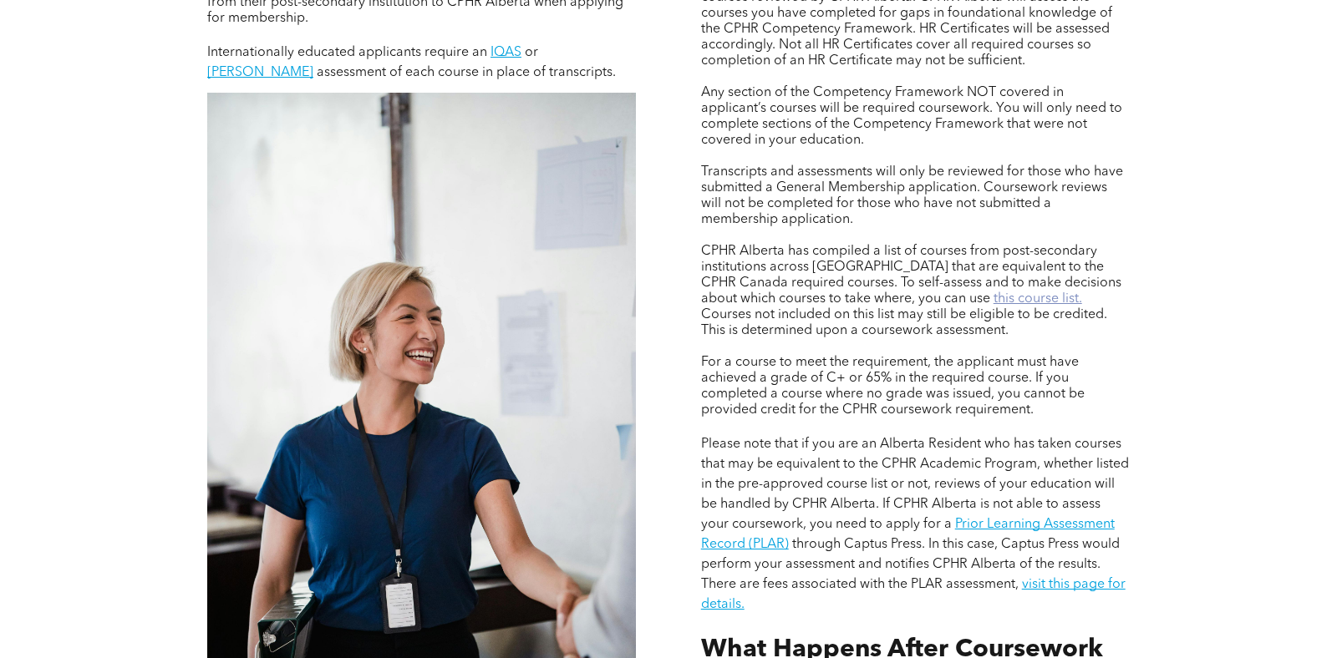
click at [994, 302] on link "this course list." at bounding box center [1038, 298] width 89 height 13
